Goal: Transaction & Acquisition: Purchase product/service

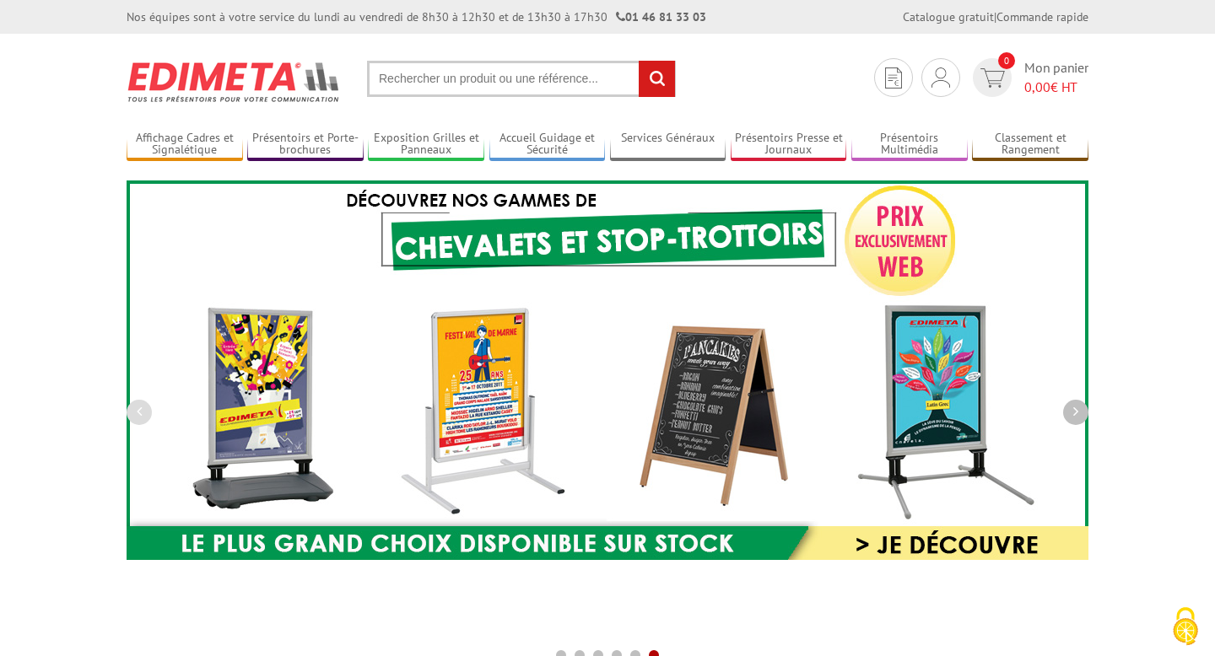
click at [1082, 412] on button "button" at bounding box center [1075, 412] width 25 height 25
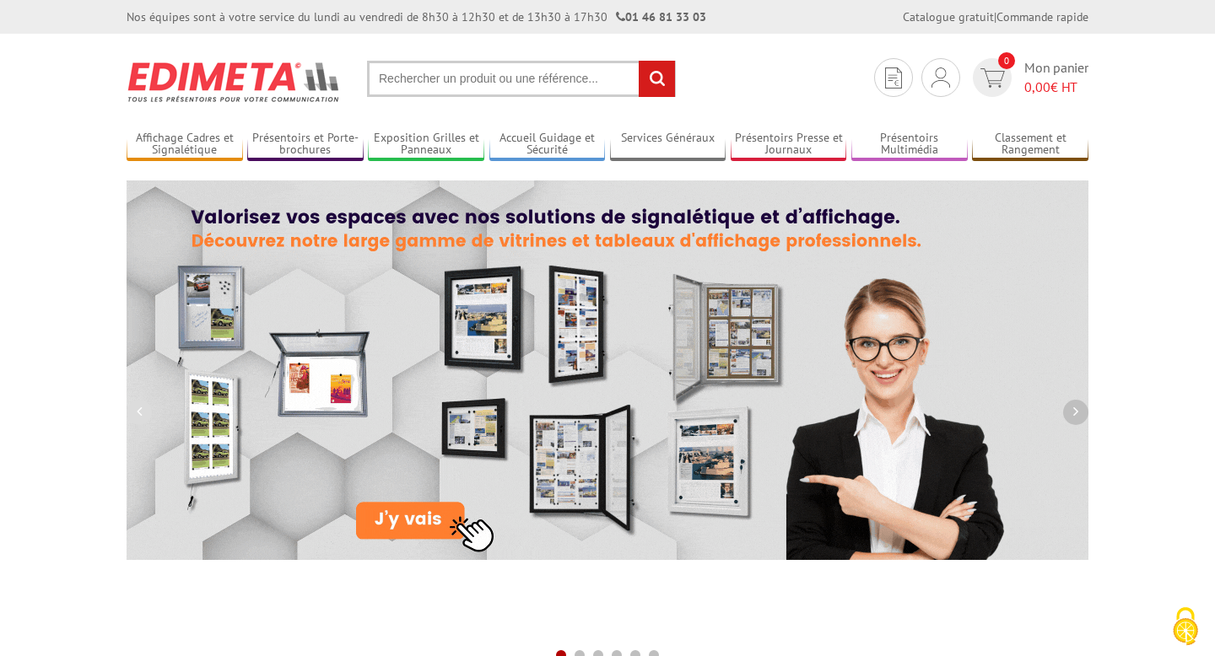
click at [1082, 412] on button "button" at bounding box center [1075, 412] width 25 height 25
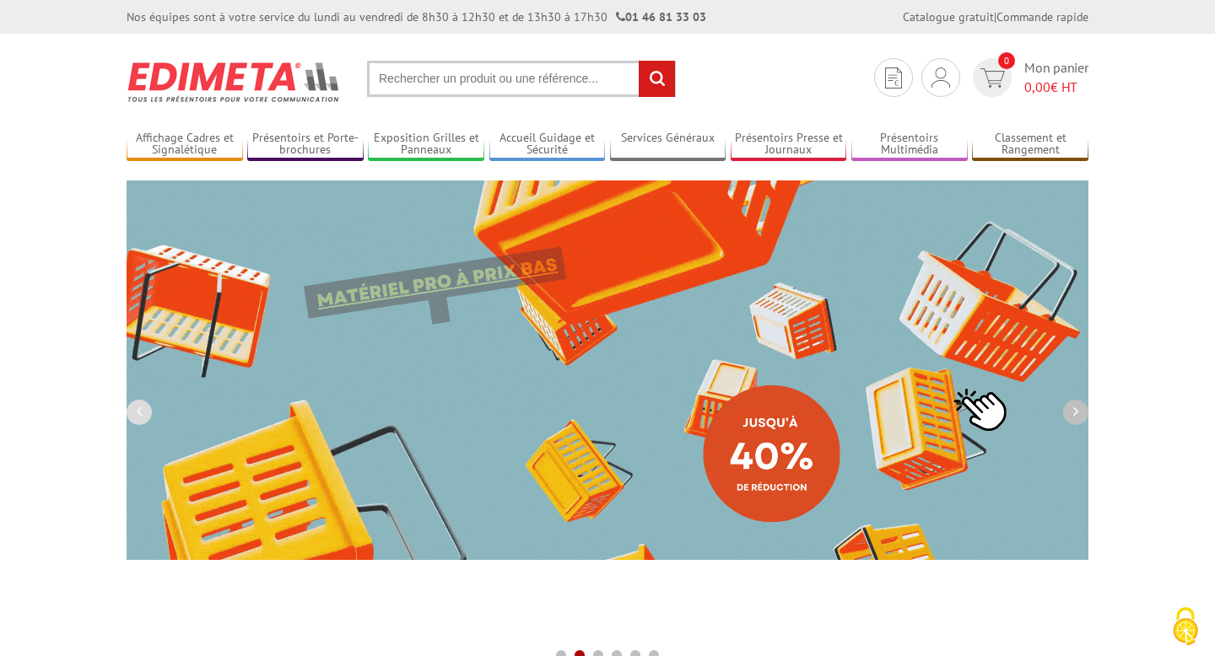
click at [1082, 412] on button "button" at bounding box center [1075, 412] width 25 height 25
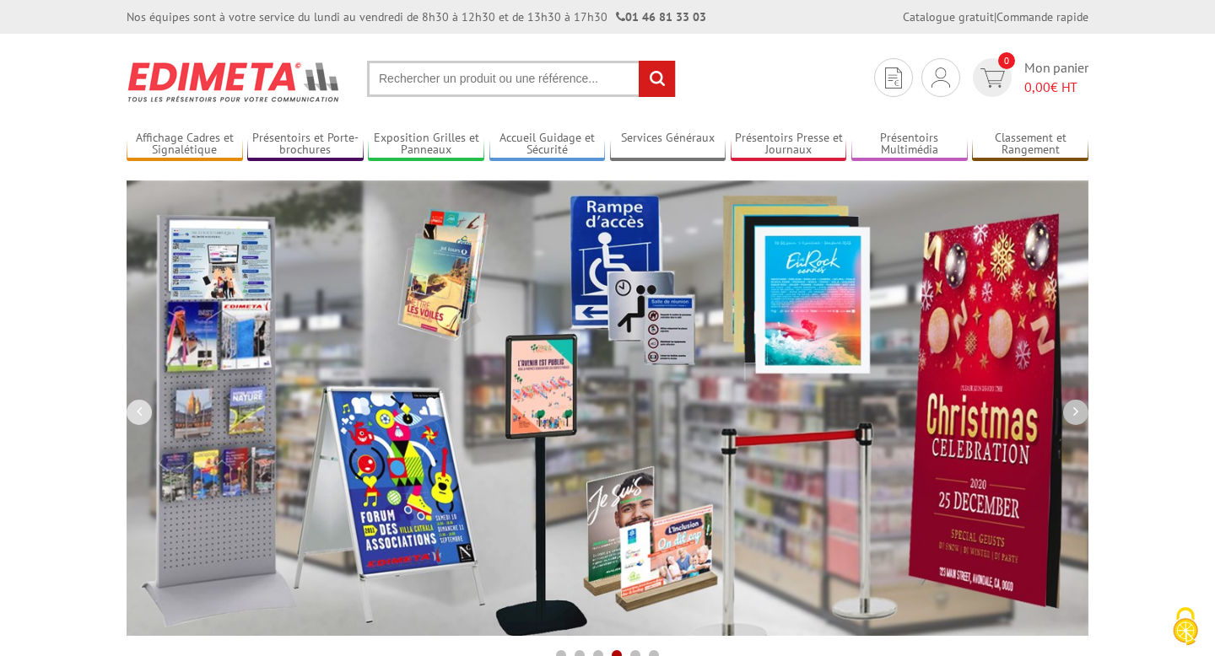
click at [1082, 412] on button "button" at bounding box center [1075, 412] width 25 height 25
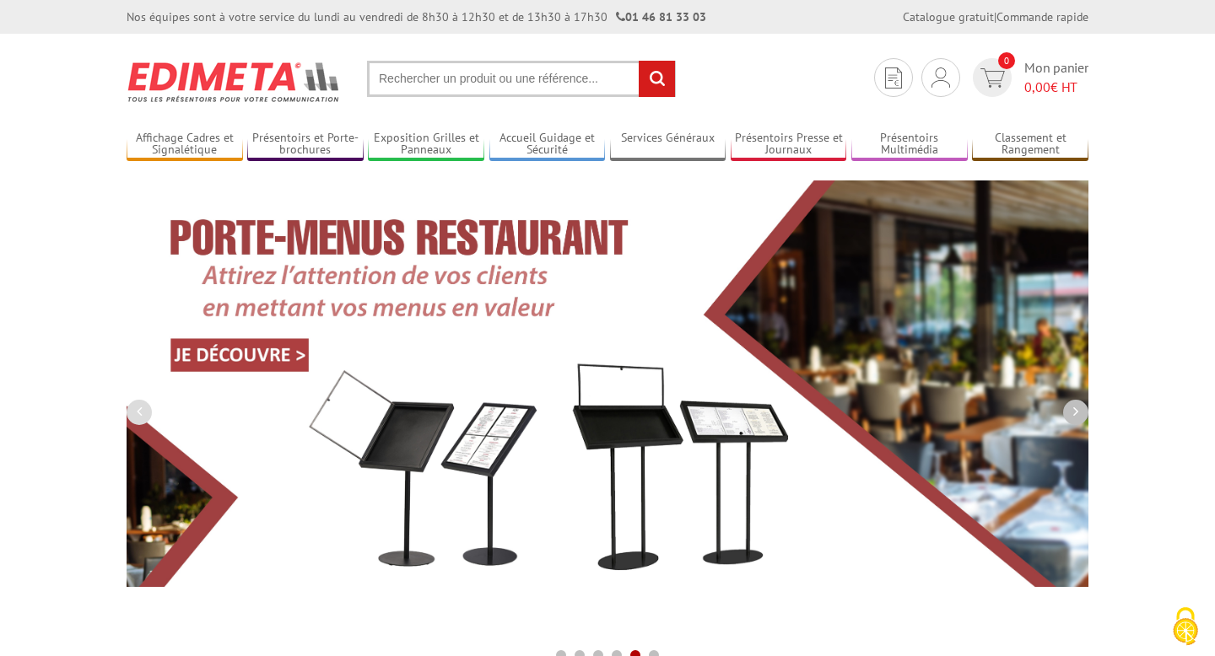
click at [1082, 412] on button "button" at bounding box center [1075, 412] width 25 height 25
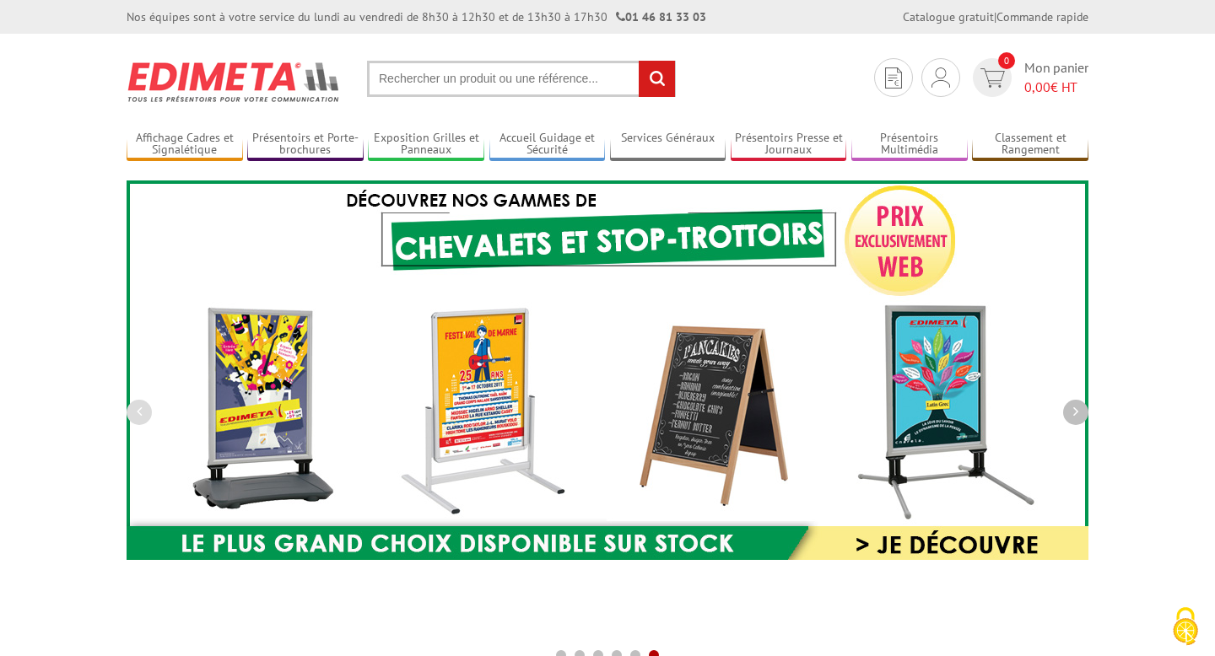
click at [1082, 412] on button "button" at bounding box center [1075, 412] width 25 height 25
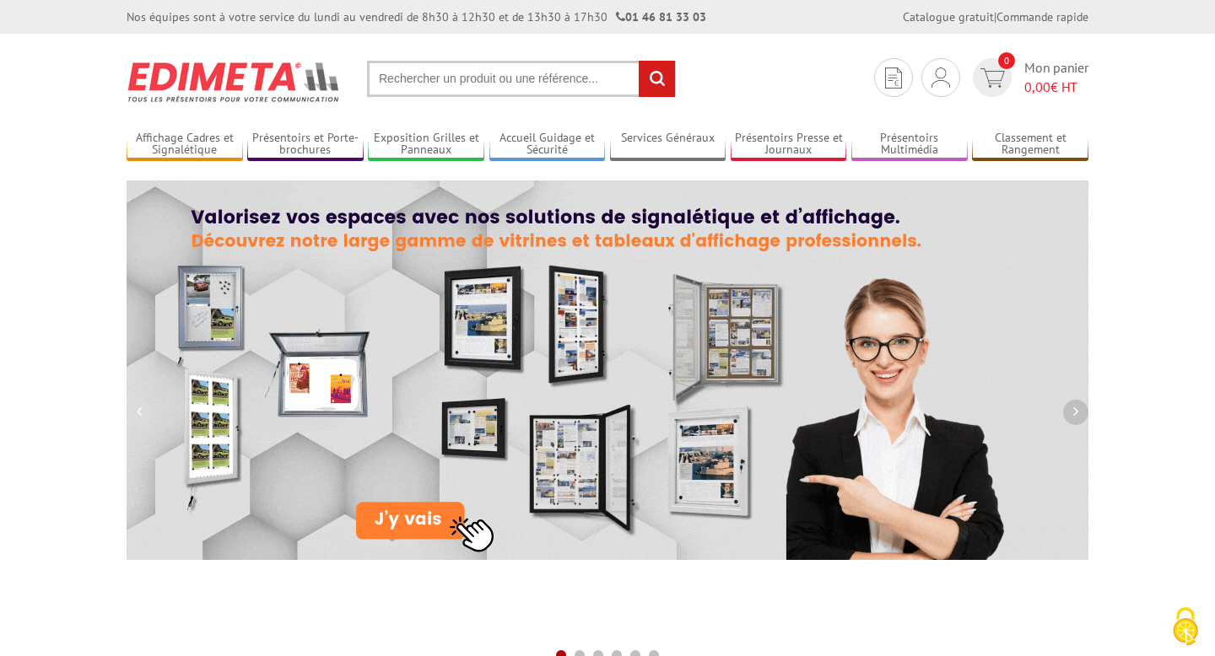
click at [1082, 412] on button "button" at bounding box center [1075, 412] width 25 height 25
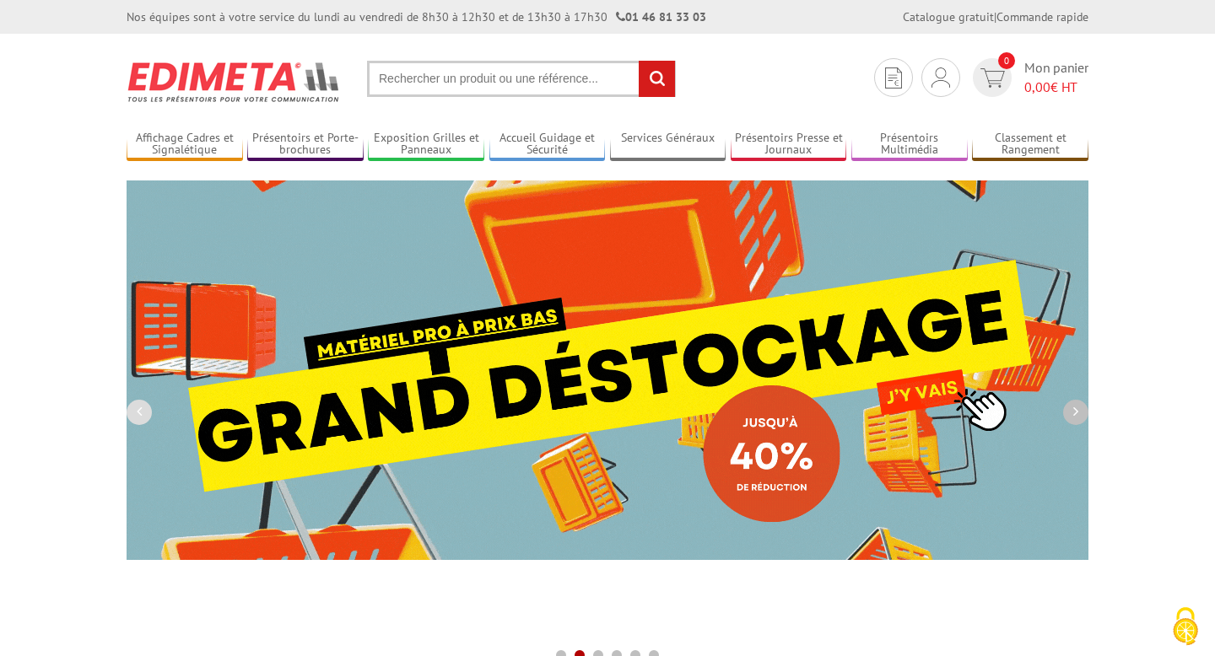
click at [1082, 412] on button "button" at bounding box center [1075, 412] width 25 height 25
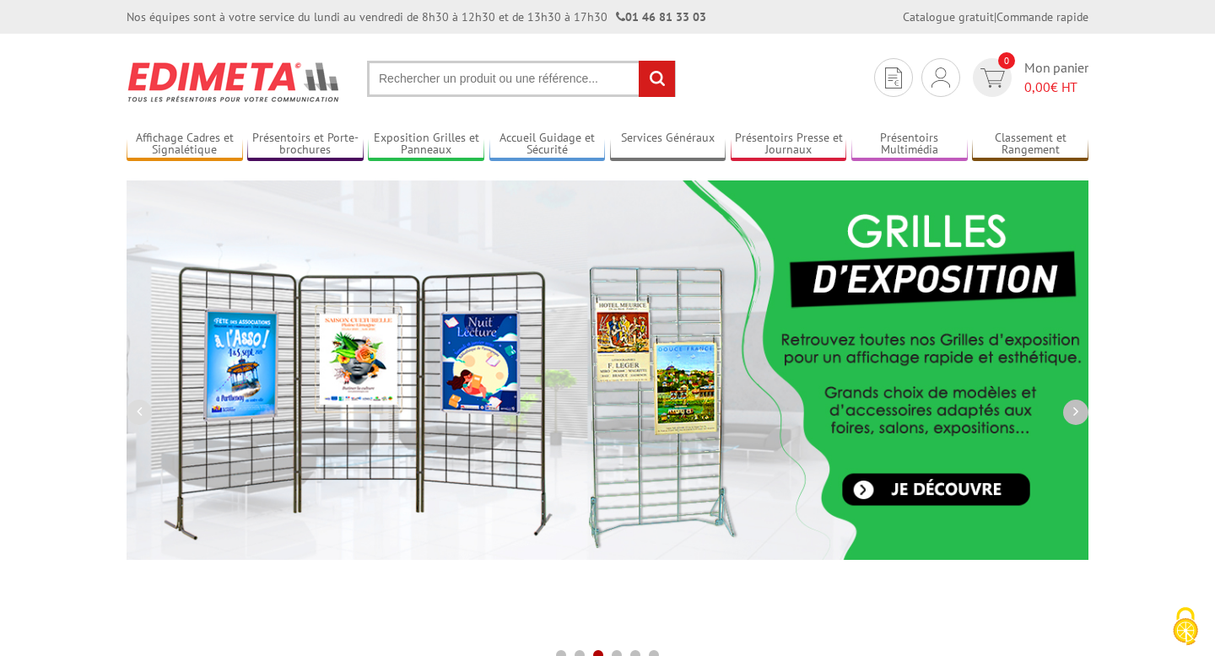
click at [1082, 412] on button "button" at bounding box center [1075, 412] width 25 height 25
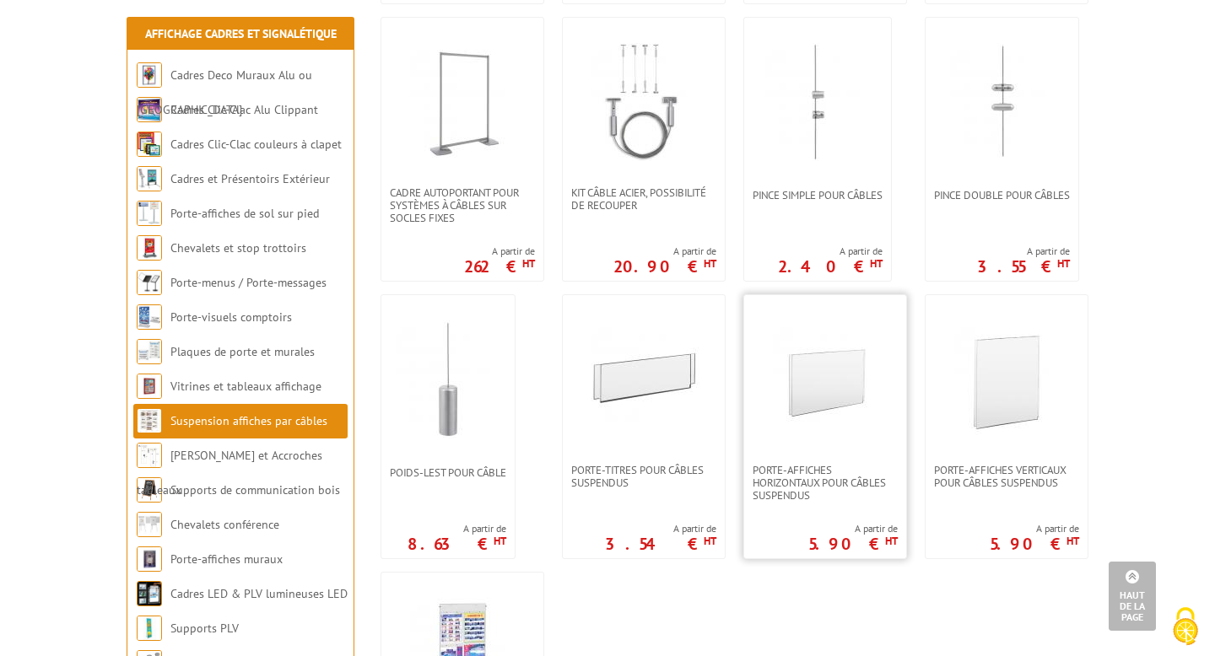
scroll to position [1164, 0]
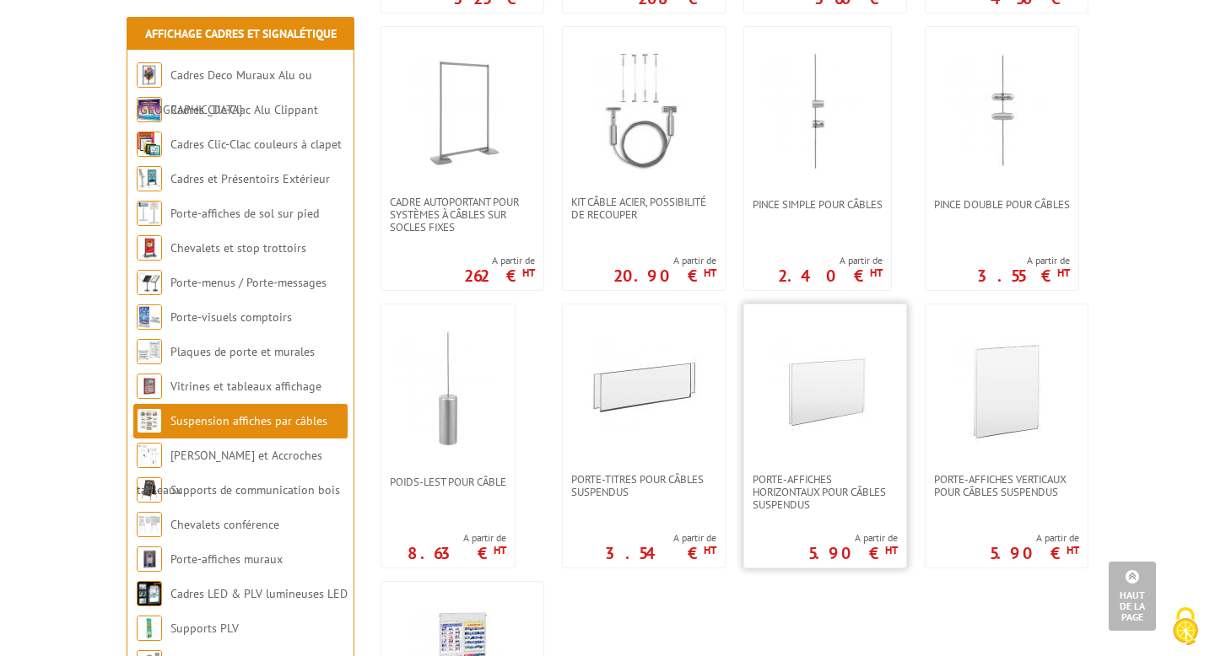
click at [792, 427] on img at bounding box center [825, 389] width 118 height 118
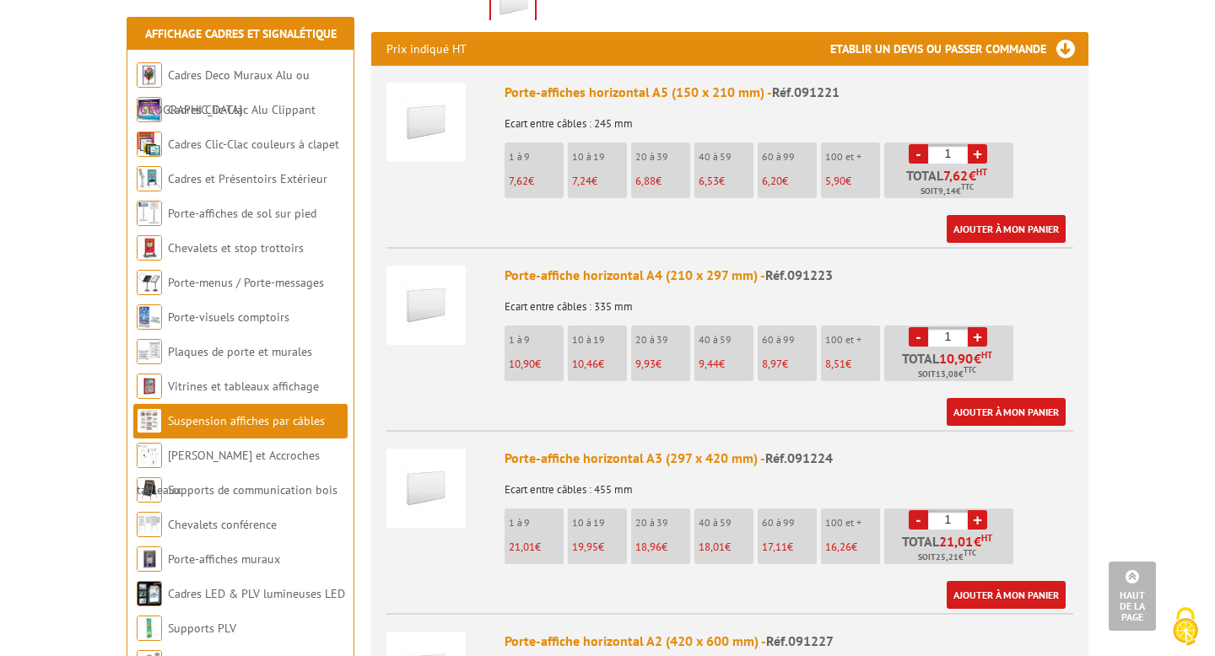
scroll to position [646, 0]
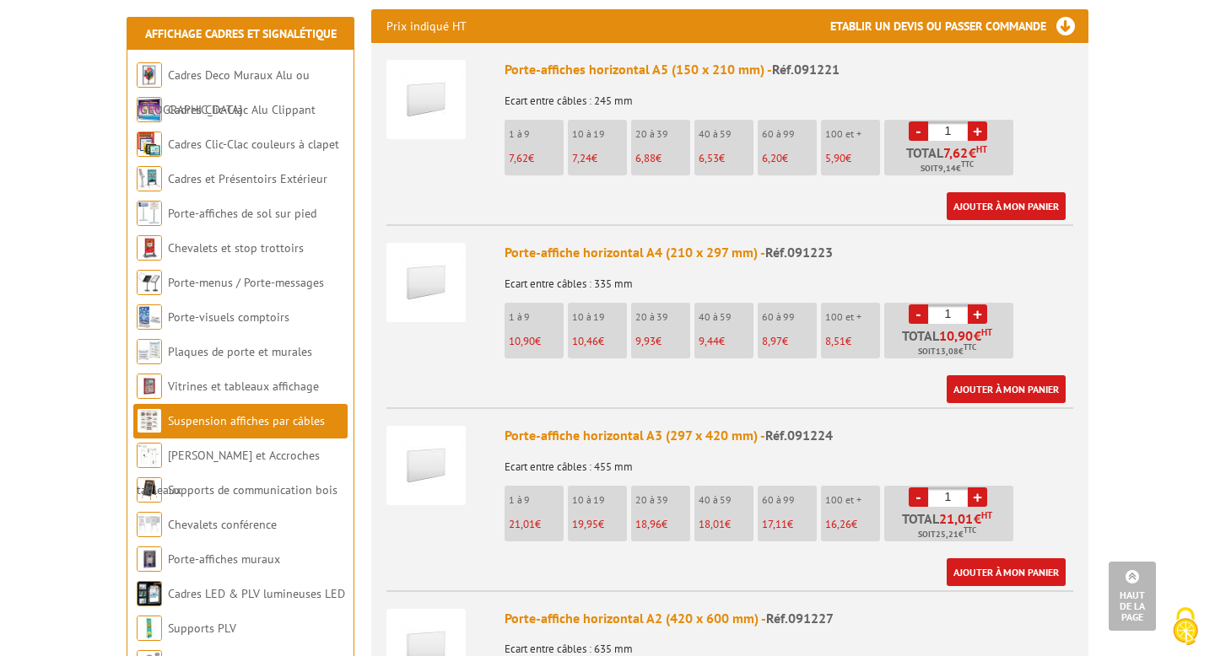
click at [524, 489] on li "1 à 9 21,01 €" at bounding box center [533, 514] width 59 height 56
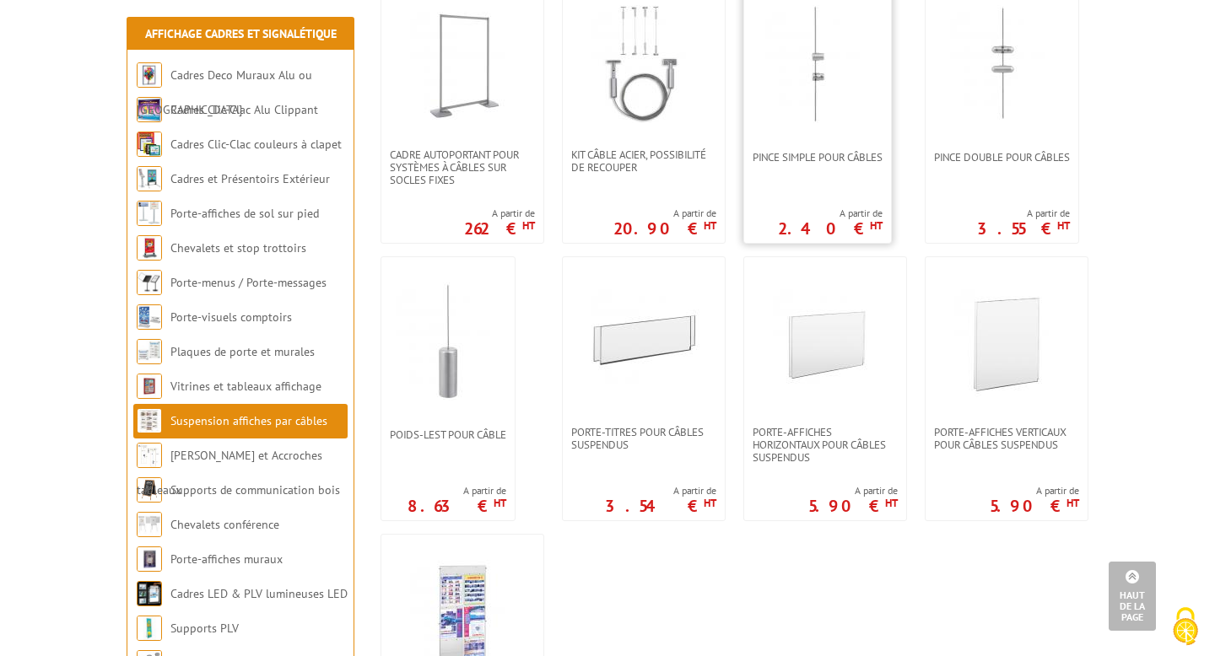
scroll to position [1216, 0]
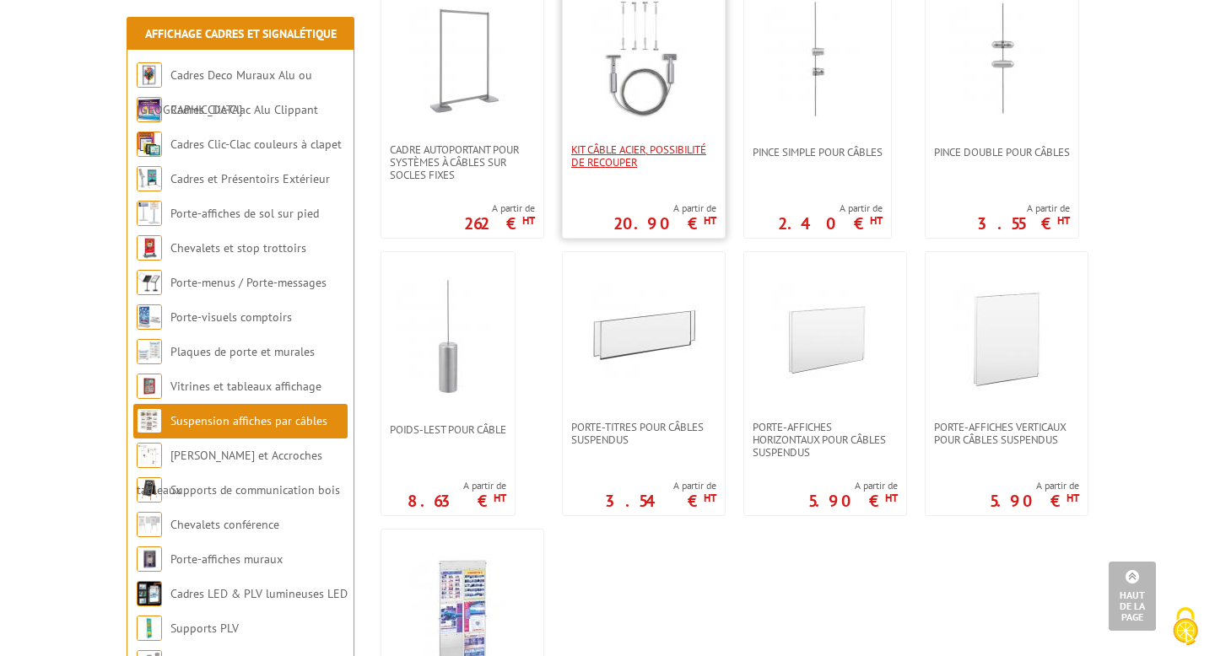
click at [643, 163] on span "Kit Câble acier, possibilité de recouper" at bounding box center [643, 155] width 145 height 25
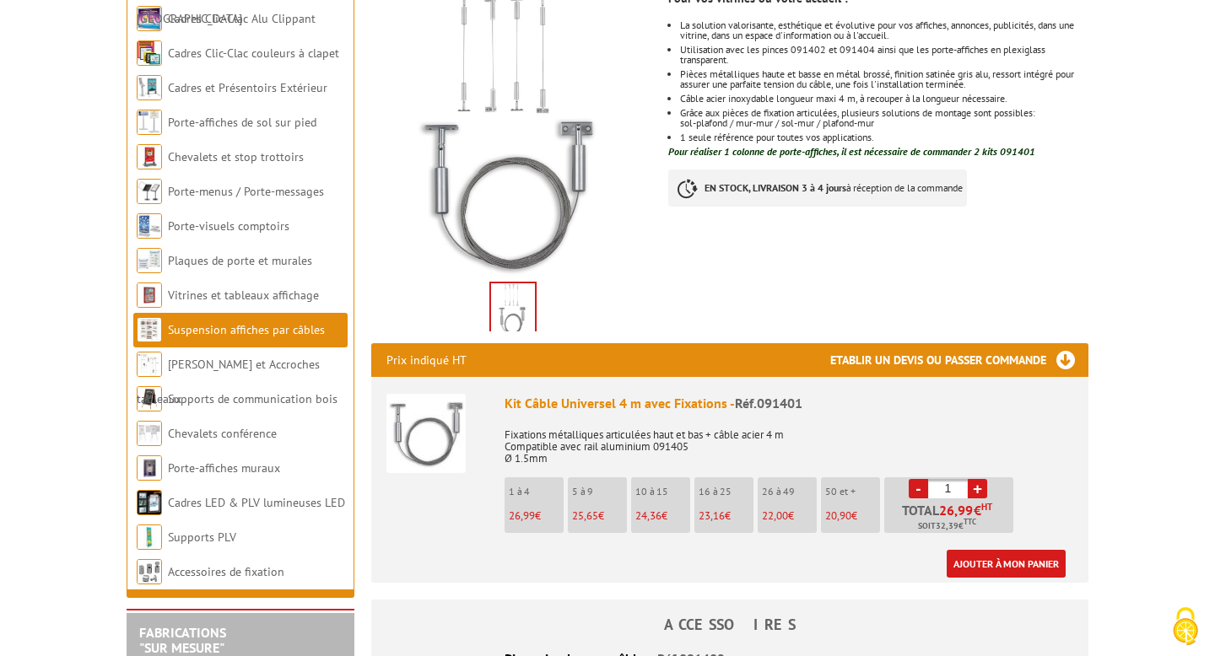
scroll to position [299, 0]
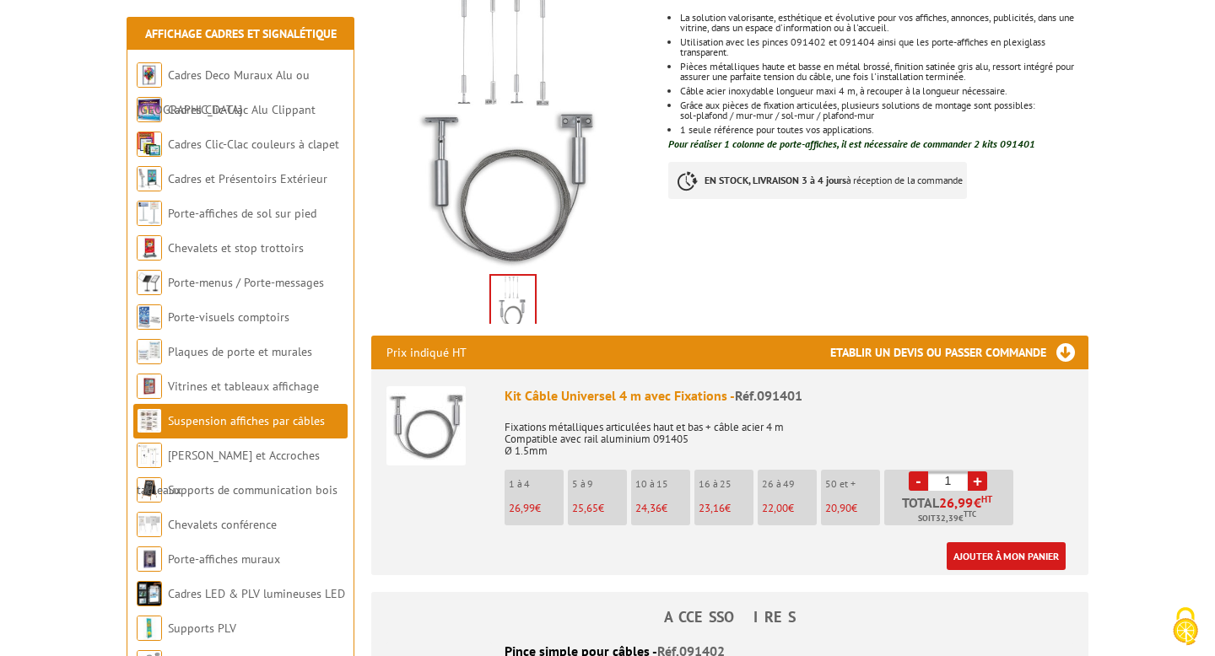
click at [523, 495] on li "1 à 4 26,99 €" at bounding box center [533, 498] width 59 height 56
click at [983, 557] on link "Ajouter à mon panier" at bounding box center [1005, 556] width 119 height 28
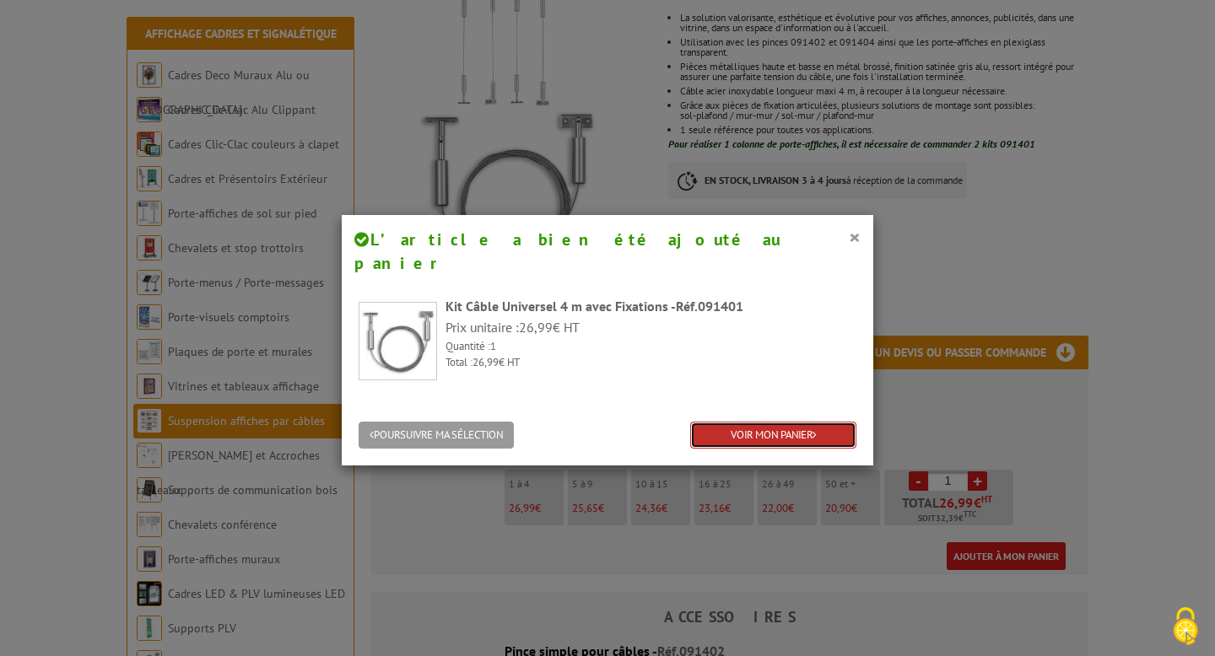
click at [756, 422] on link "VOIR MON PANIER" at bounding box center [773, 436] width 166 height 28
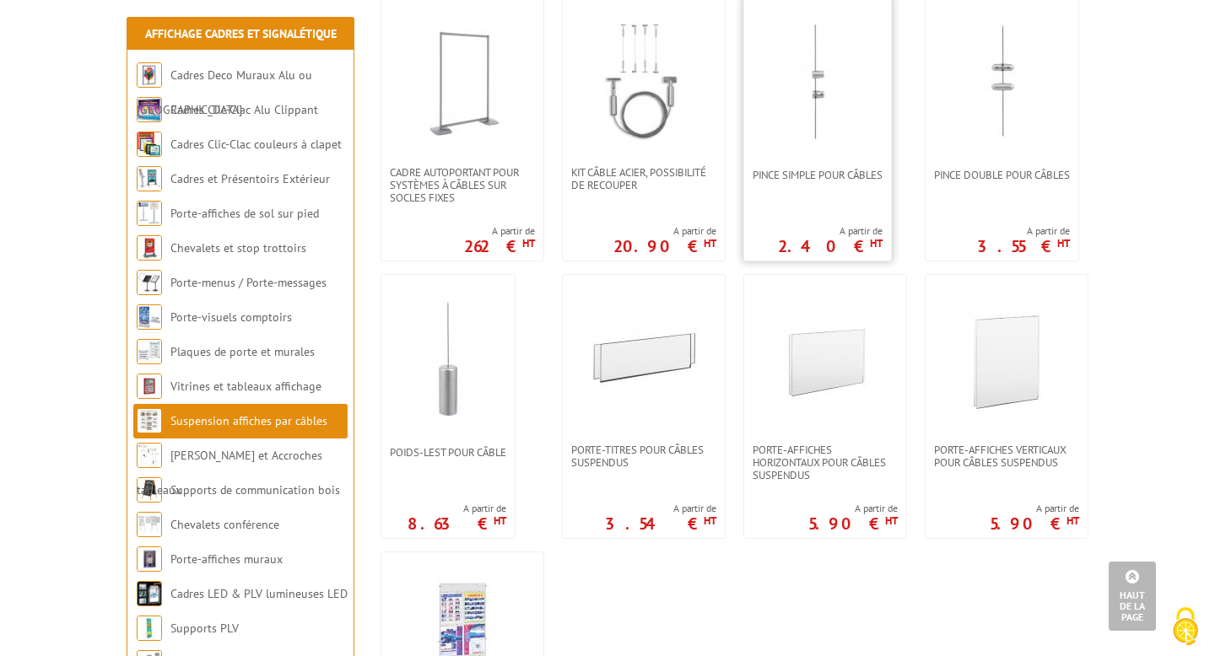
click at [793, 176] on div "Pince simple pour câbles A partir de 2.40 € HT" at bounding box center [817, 129] width 148 height 265
click at [811, 77] on img at bounding box center [817, 82] width 118 height 118
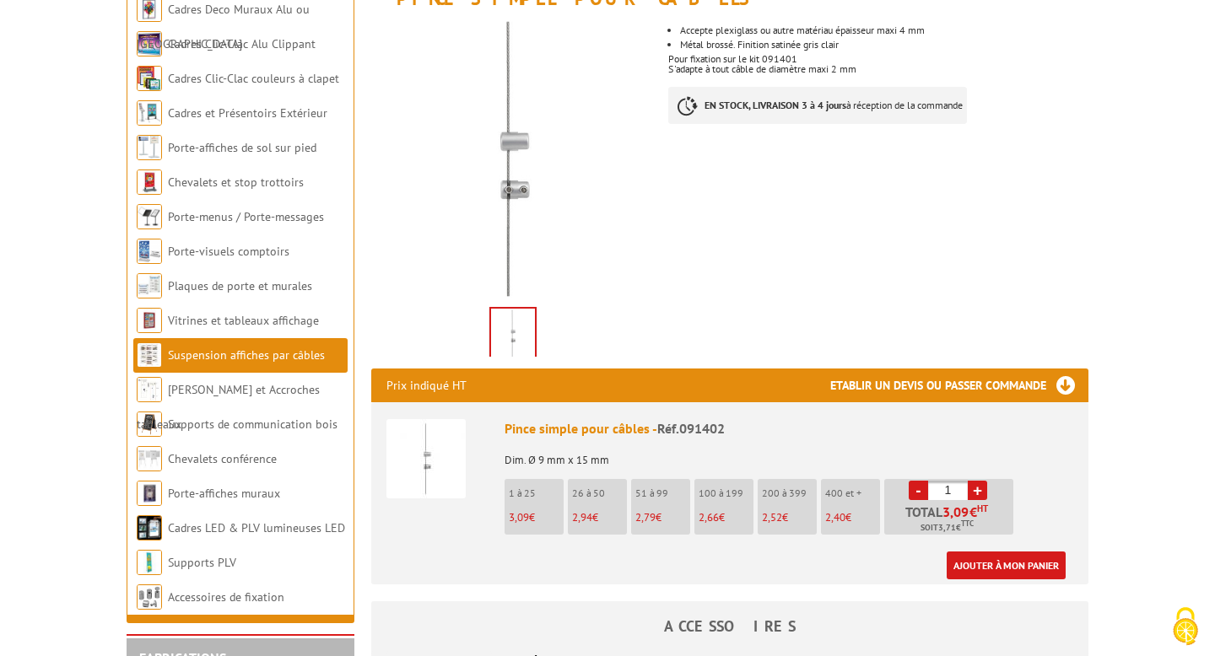
scroll to position [272, 0]
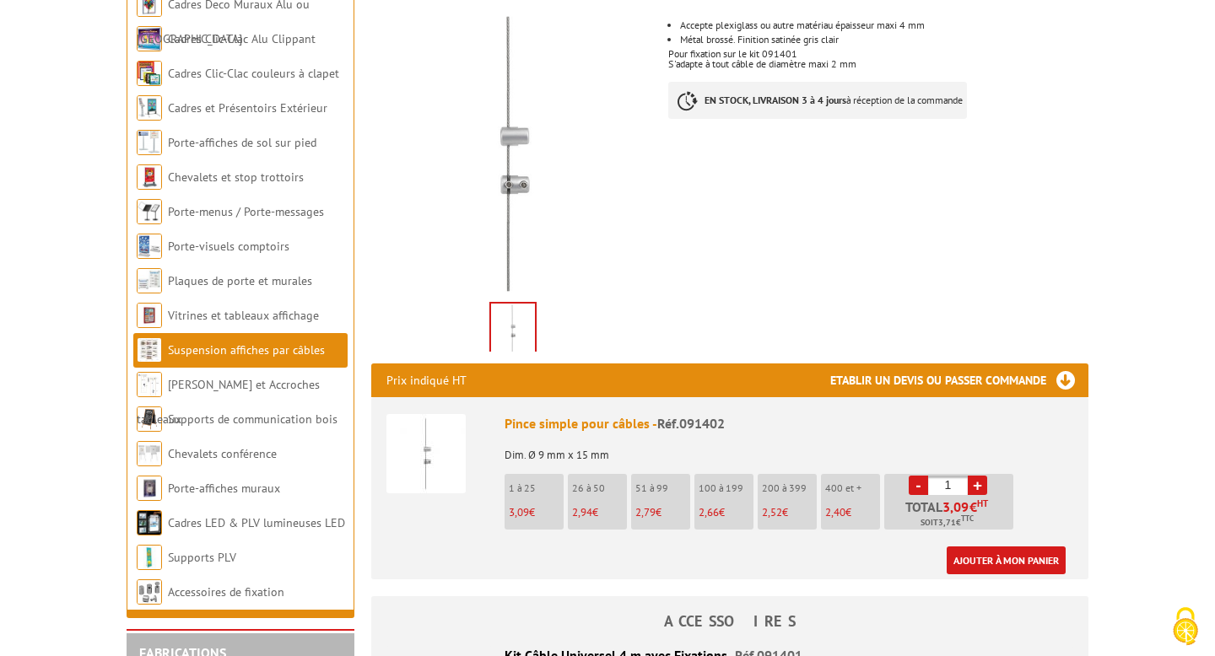
click at [981, 486] on link "+" at bounding box center [976, 485] width 19 height 19
type input "2"
click at [983, 558] on link "Ajouter à mon panier" at bounding box center [1005, 561] width 119 height 28
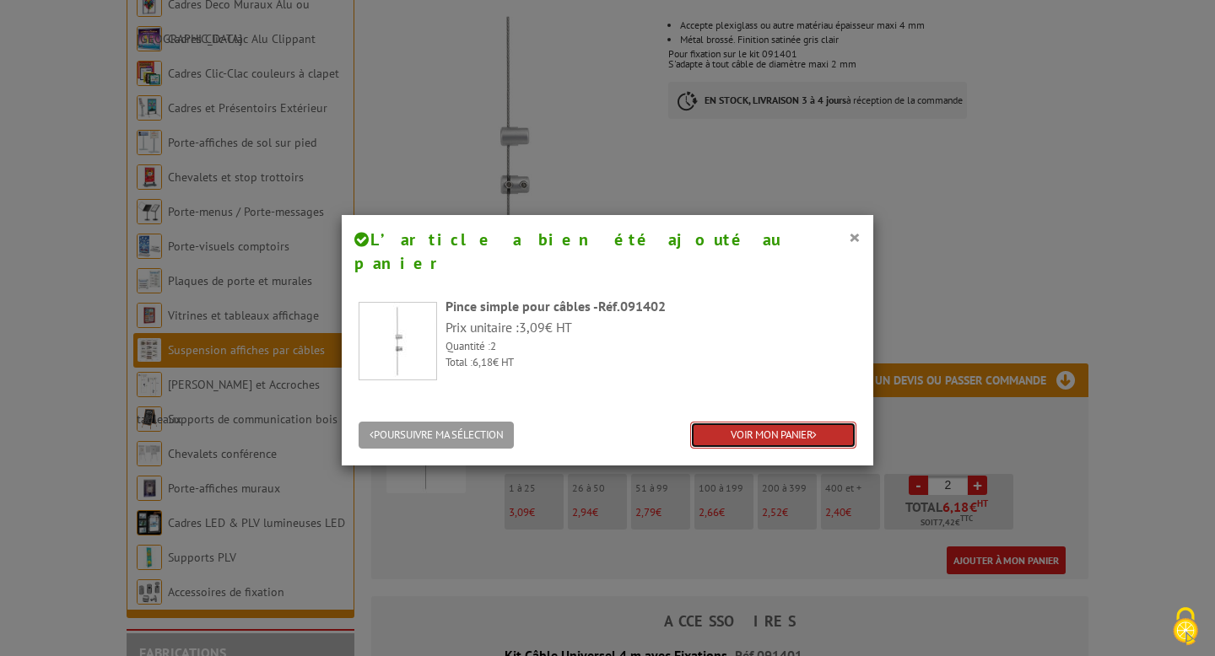
click at [736, 422] on link "VOIR MON PANIER" at bounding box center [773, 436] width 166 height 28
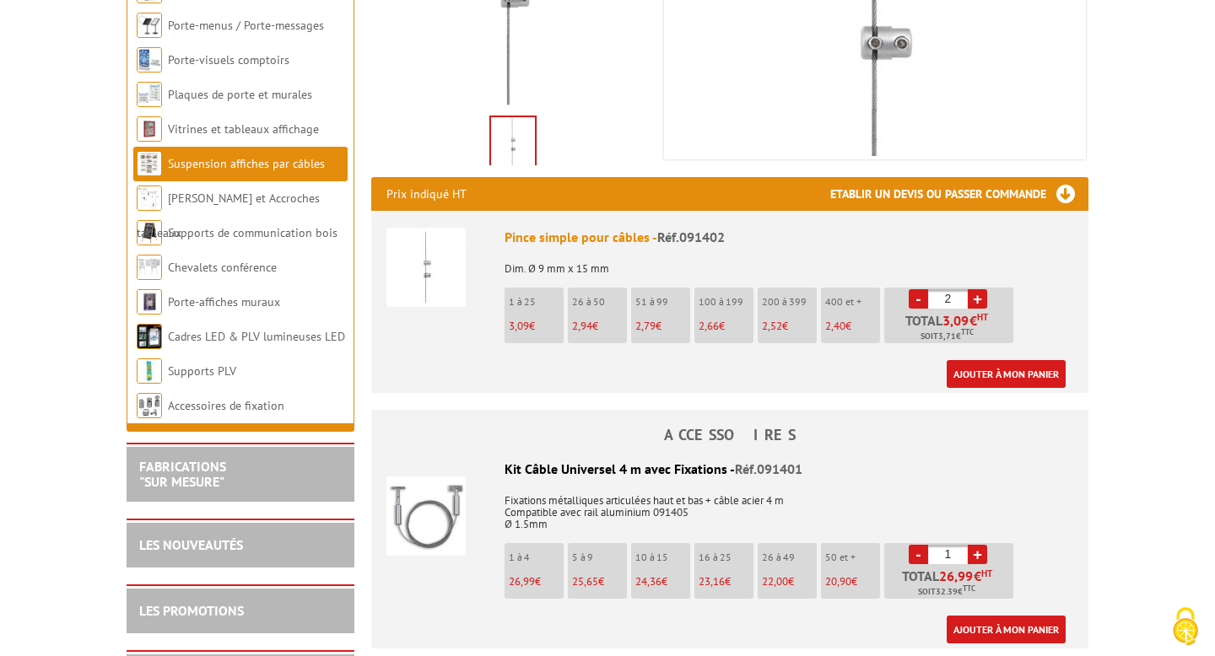
scroll to position [460, 0]
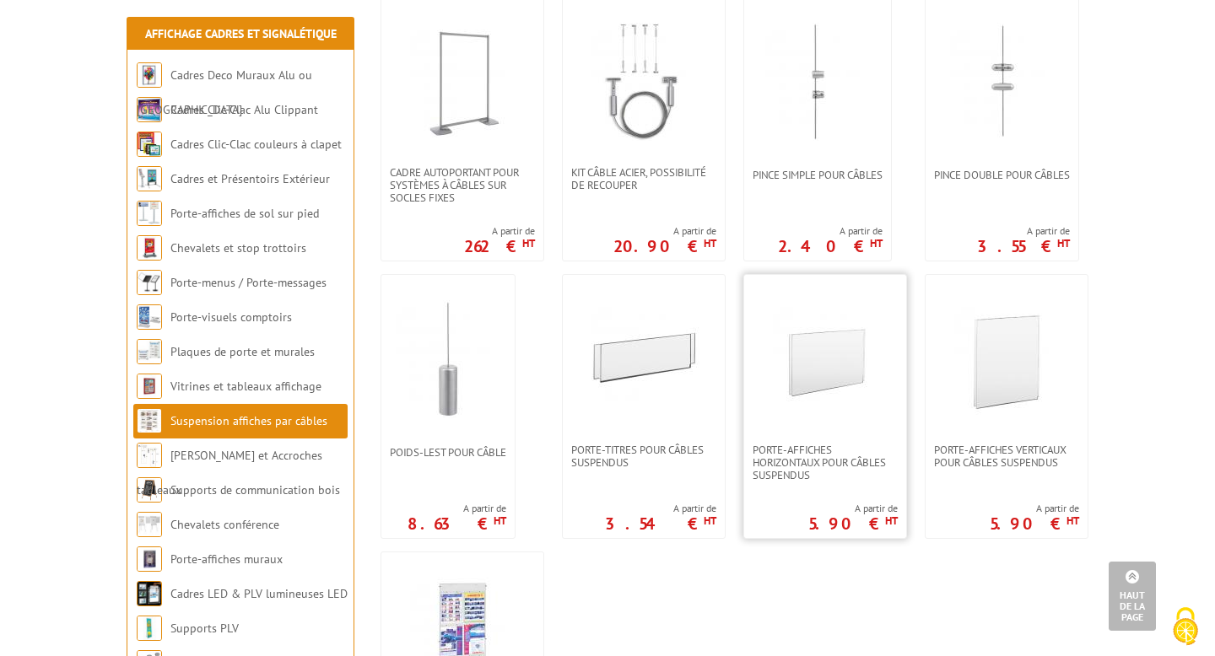
click at [800, 374] on img at bounding box center [825, 359] width 118 height 118
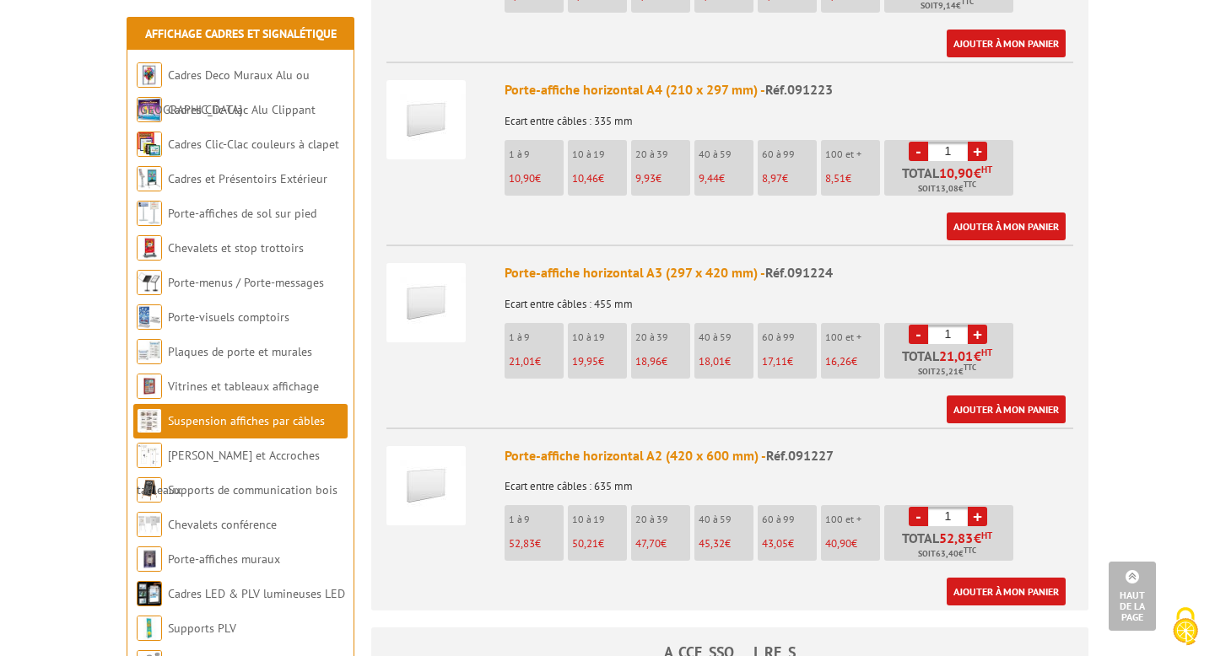
scroll to position [811, 0]
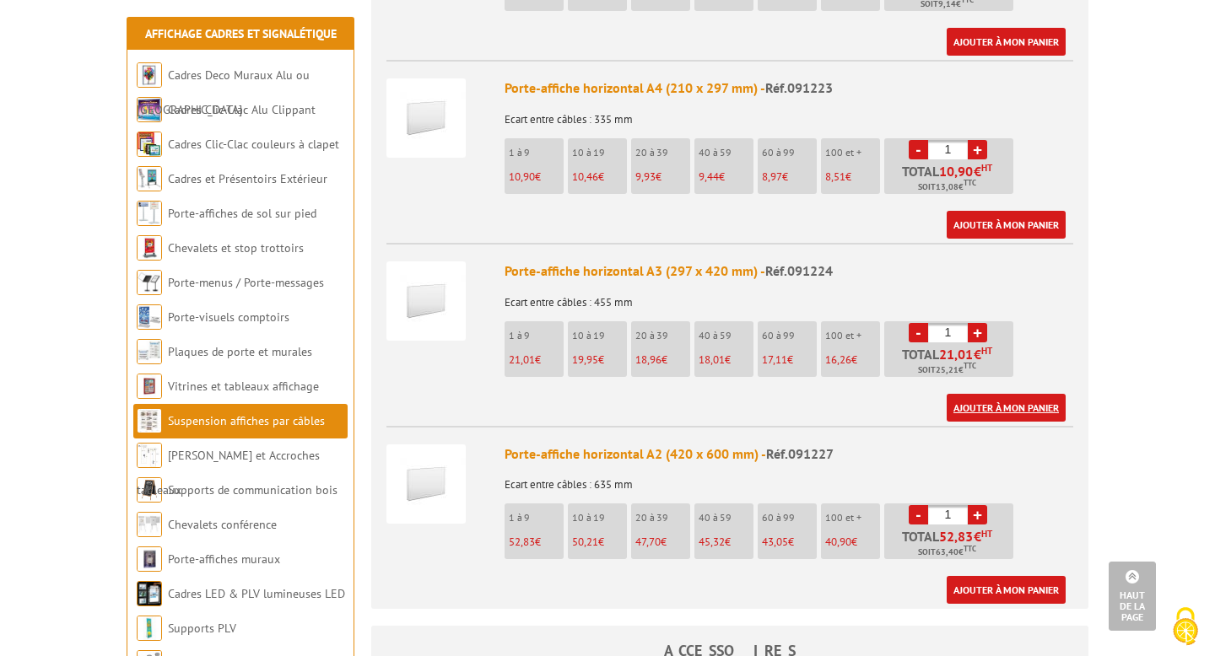
click at [1012, 394] on link "Ajouter à mon panier" at bounding box center [1005, 408] width 119 height 28
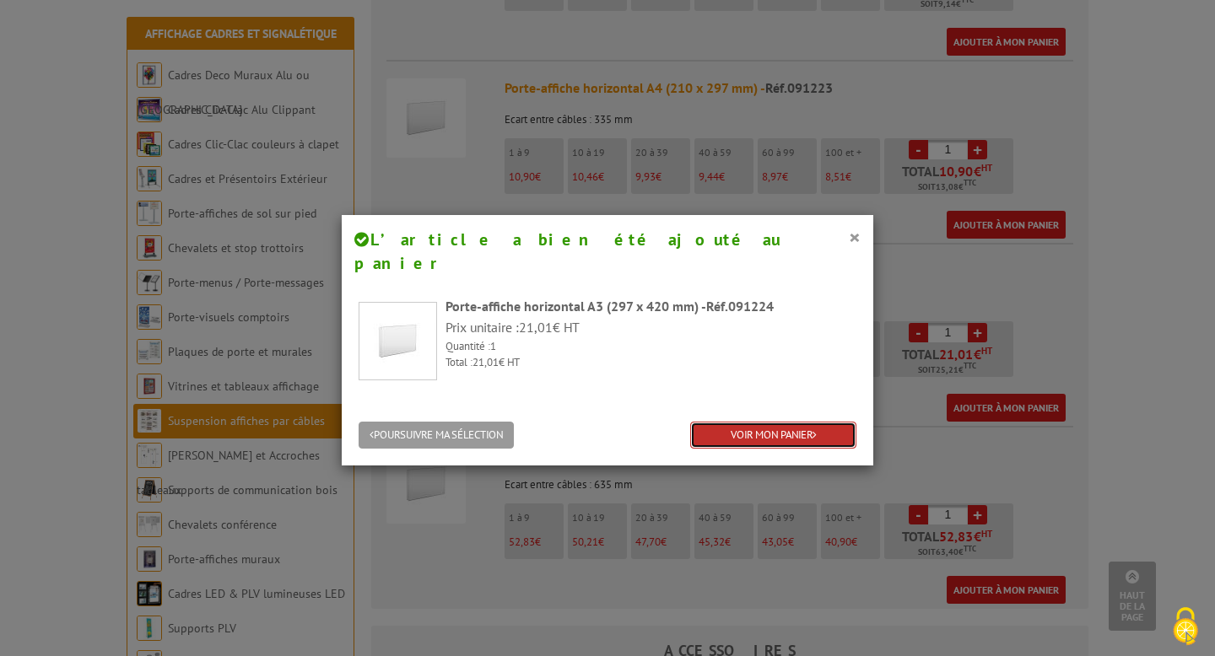
click at [747, 422] on link "VOIR MON PANIER" at bounding box center [773, 436] width 166 height 28
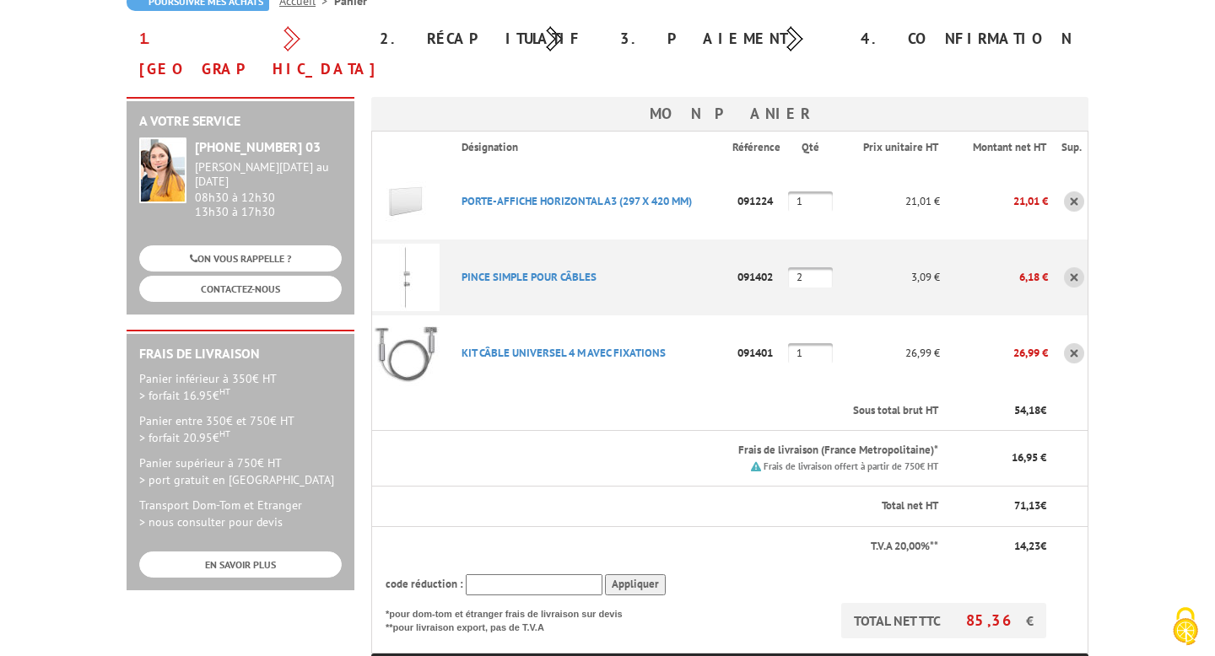
scroll to position [183, 0]
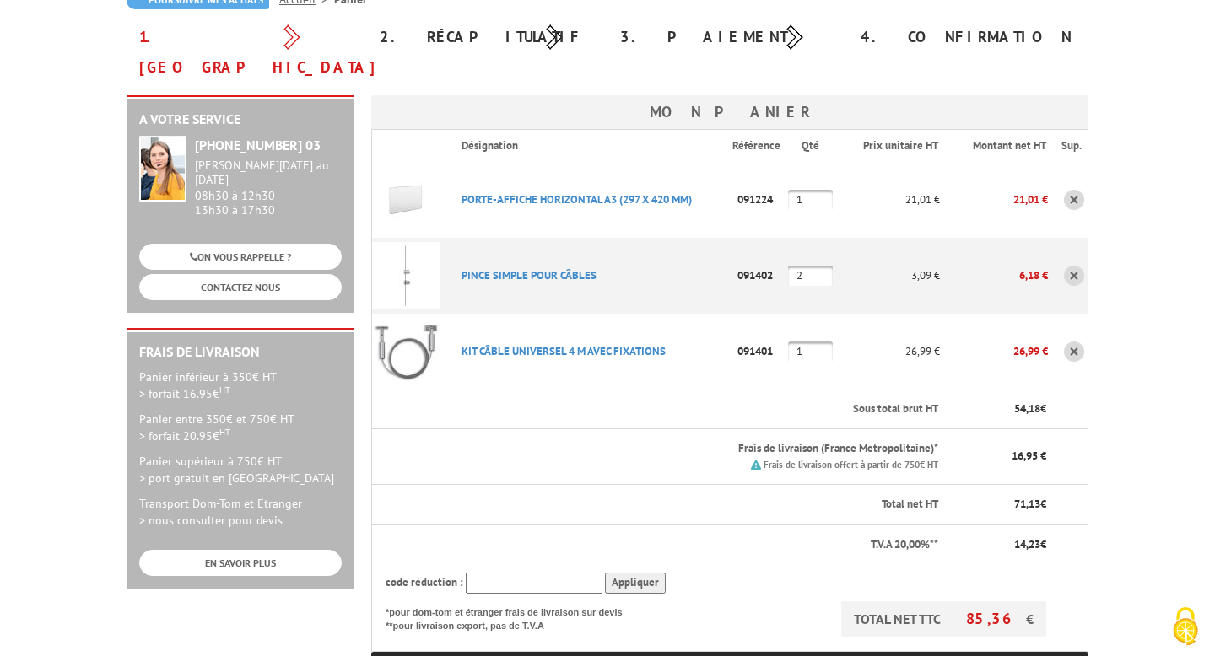
drag, startPoint x: 1005, startPoint y: 378, endPoint x: 1064, endPoint y: 380, distance: 58.2
click at [1064, 390] on tr "Sous total brut HT 54,18 €" at bounding box center [730, 410] width 716 height 40
drag, startPoint x: 1008, startPoint y: 420, endPoint x: 1056, endPoint y: 425, distance: 48.3
click at [1056, 429] on tr "Frais de livraison (France Metropolitaine)* Frais de livraison offert à partir …" at bounding box center [730, 457] width 716 height 56
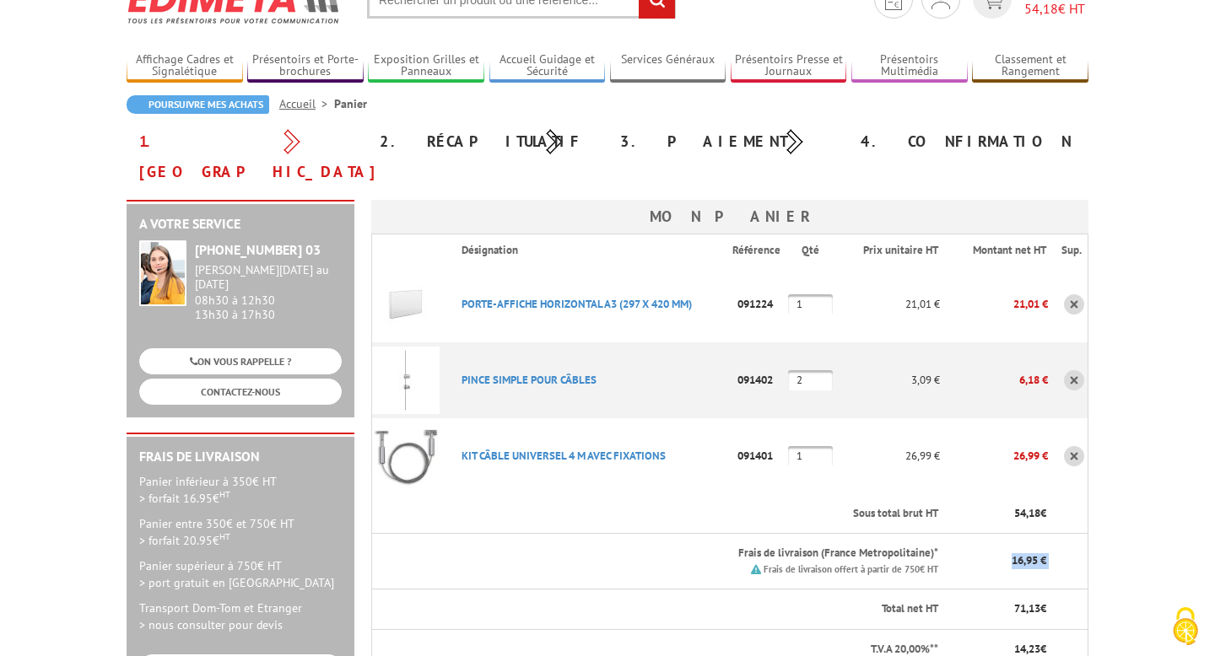
scroll to position [0, 0]
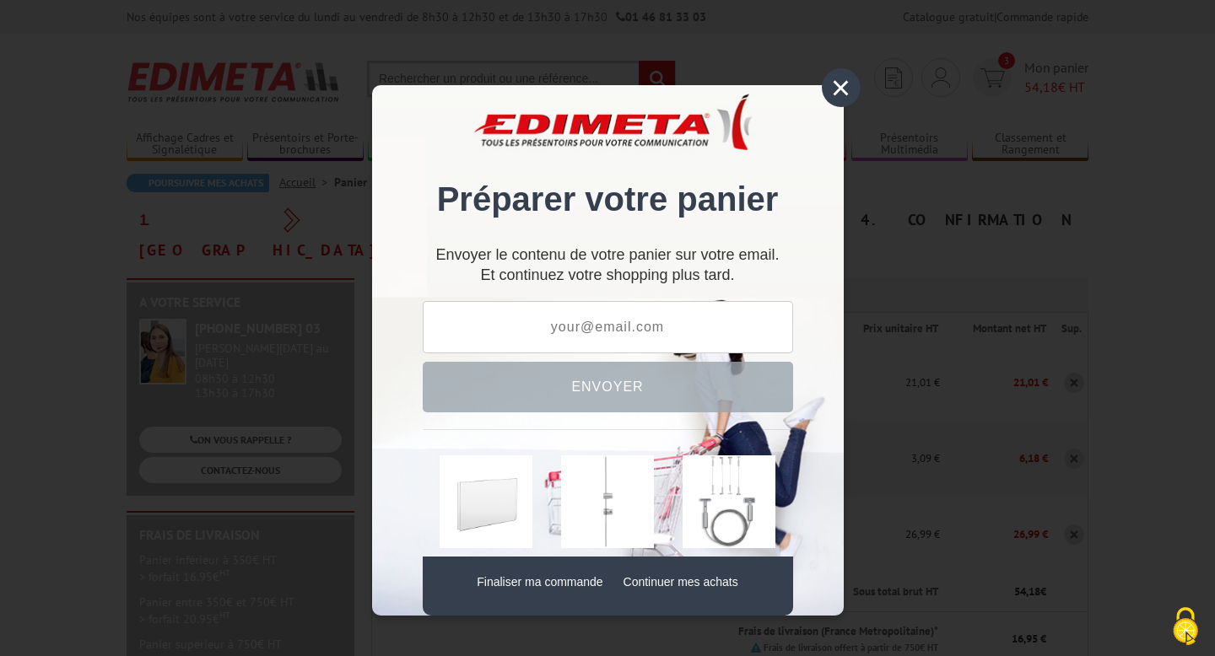
click at [841, 93] on div "×" at bounding box center [841, 87] width 39 height 39
